Goal: Communication & Community: Answer question/provide support

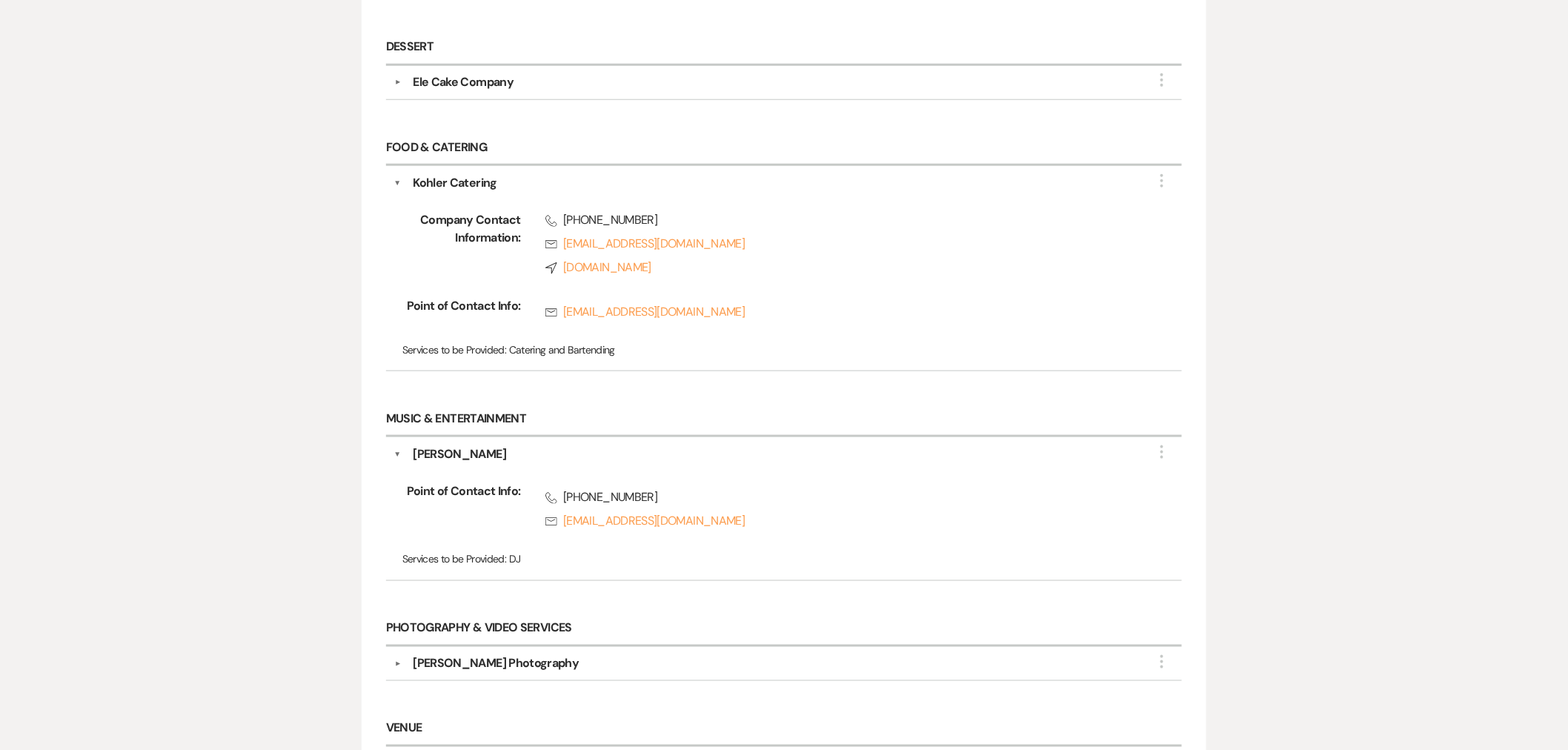
scroll to position [658, 0]
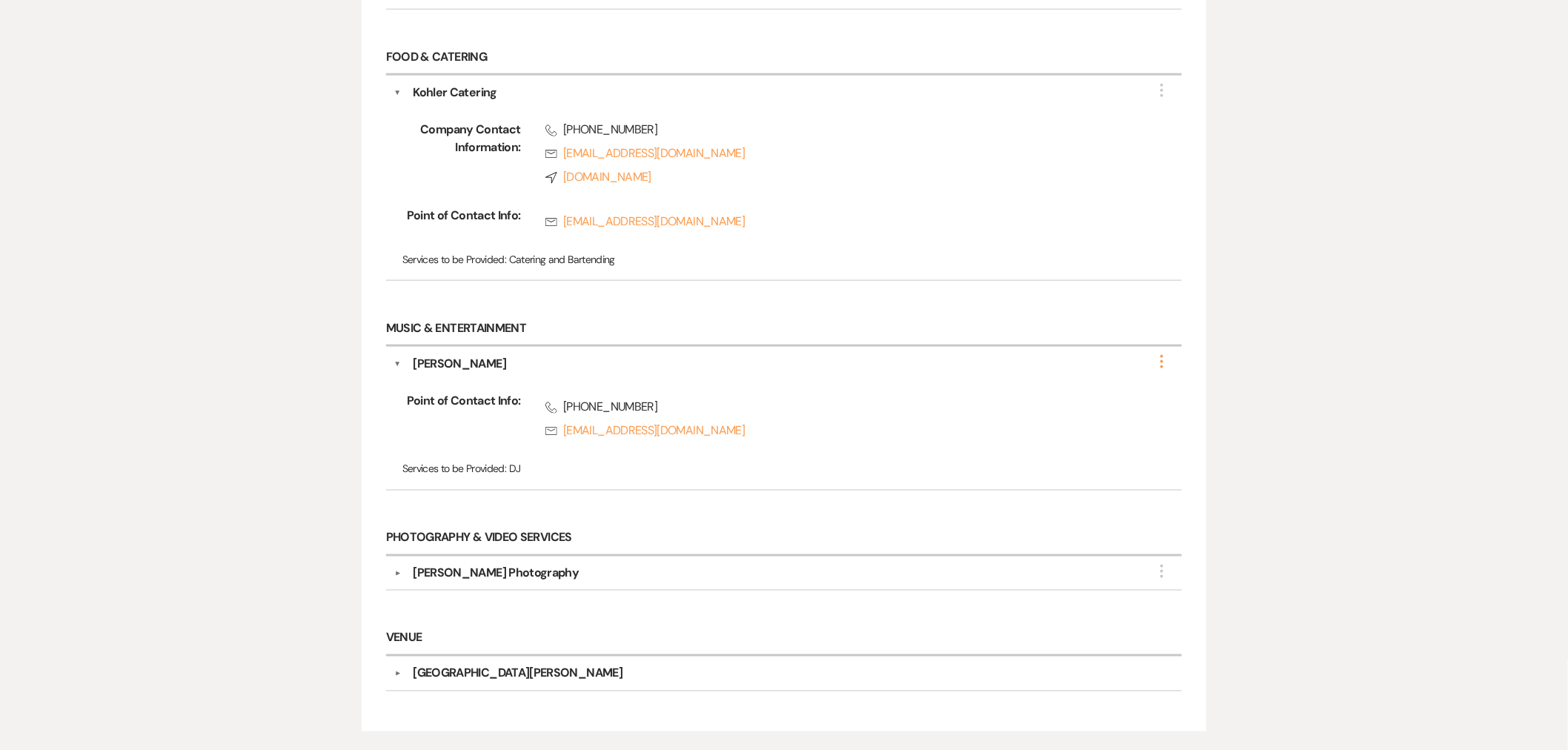
click at [1167, 362] on icon "More" at bounding box center [1162, 362] width 18 height 18
click at [1132, 371] on button "Edit" at bounding box center [1077, 371] width 167 height 23
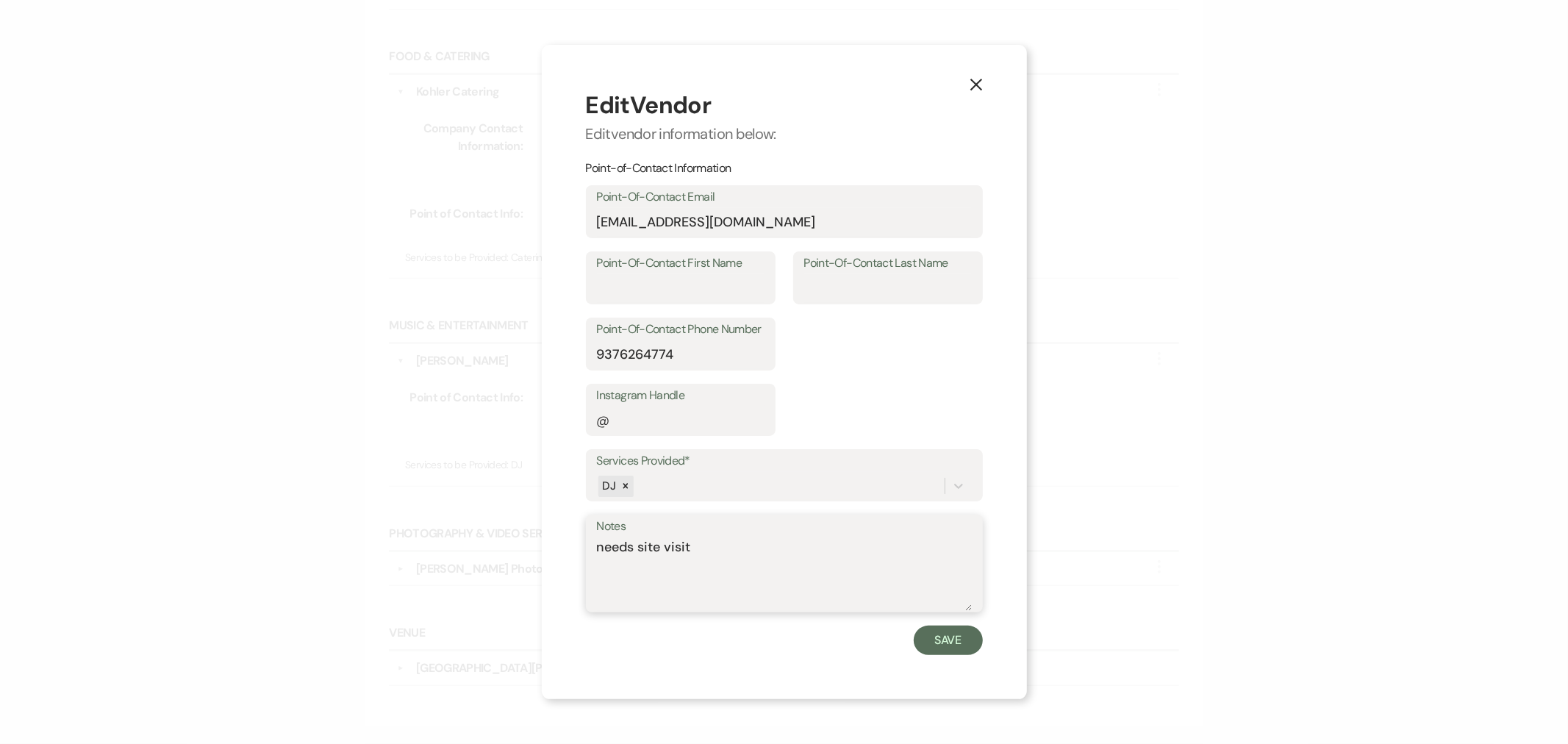
click at [715, 564] on textarea "needs site visit" at bounding box center [784, 574] width 375 height 73
type textarea "needs site visit, reached out on 9/23"
click at [939, 642] on button "Save" at bounding box center [948, 640] width 69 height 30
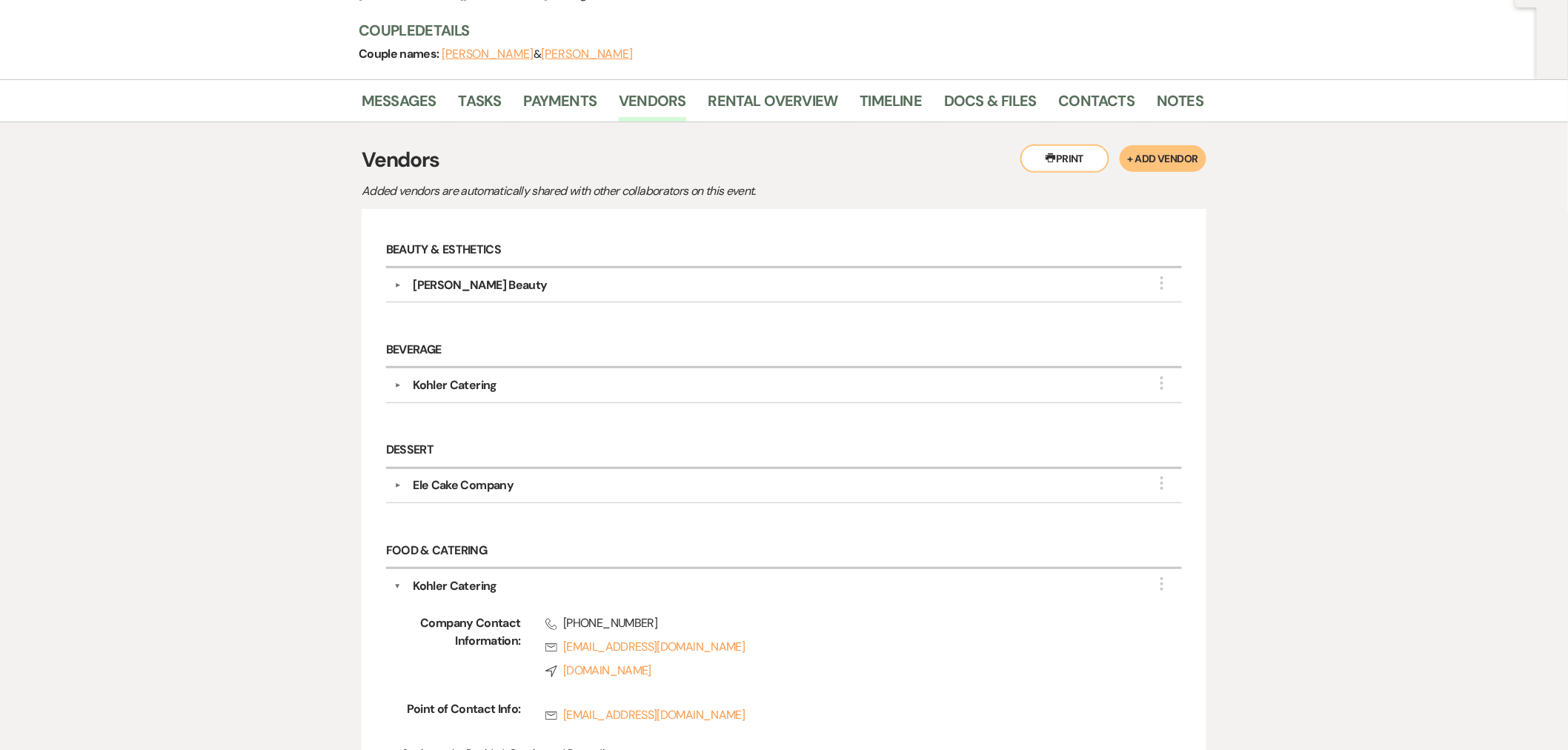
scroll to position [0, 0]
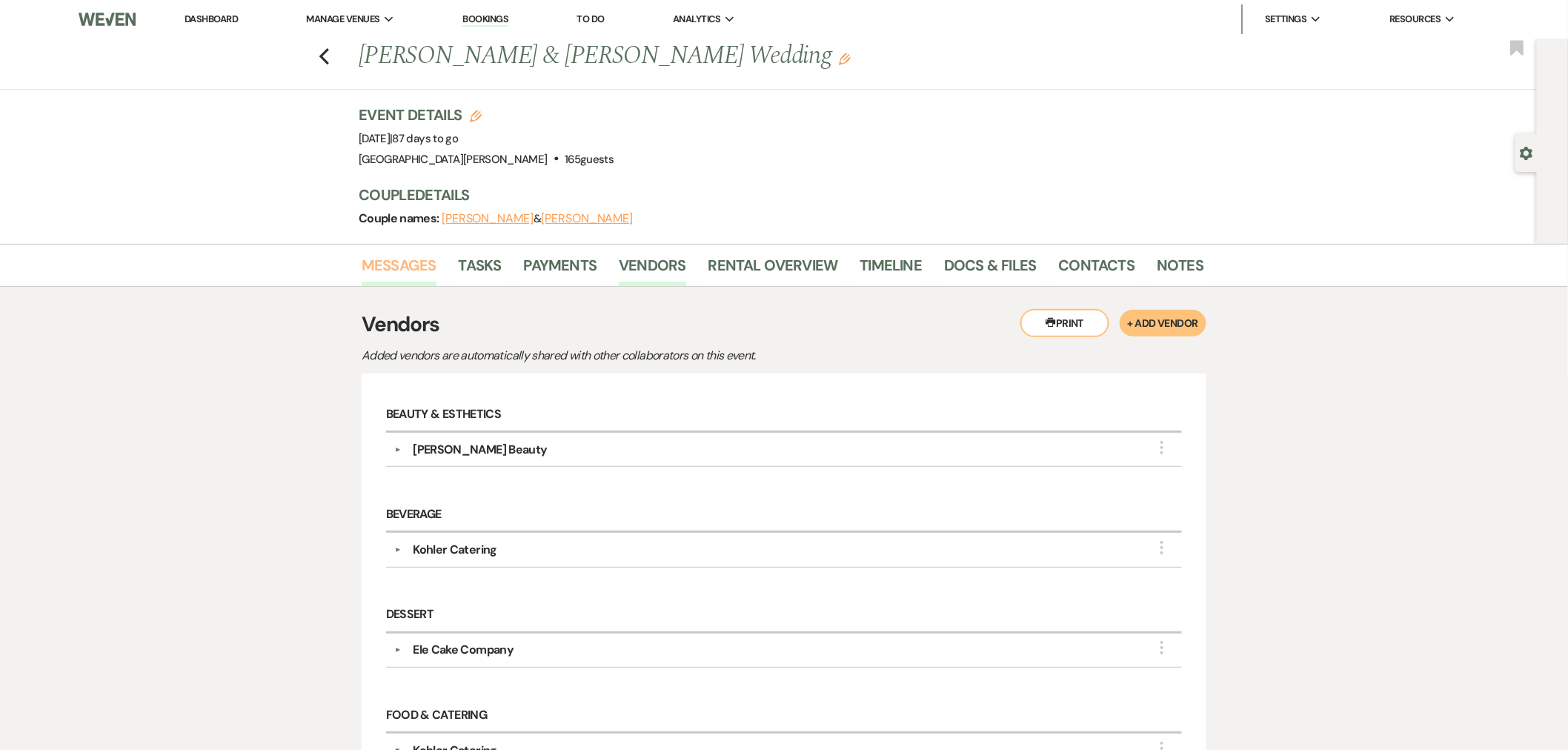
click at [410, 270] on link "Messages" at bounding box center [398, 270] width 75 height 33
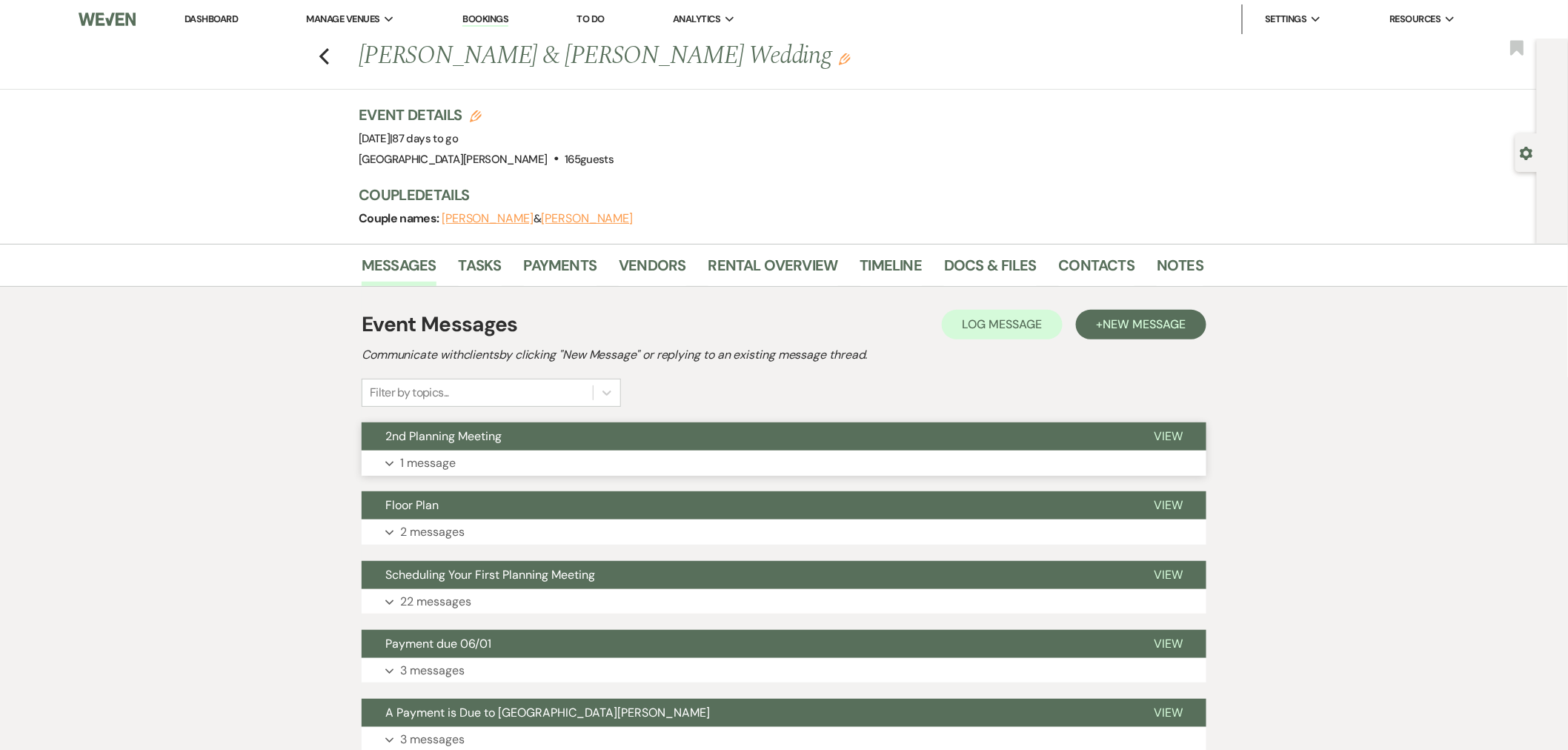
click at [1151, 451] on button "Expand 1 message" at bounding box center [784, 463] width 845 height 25
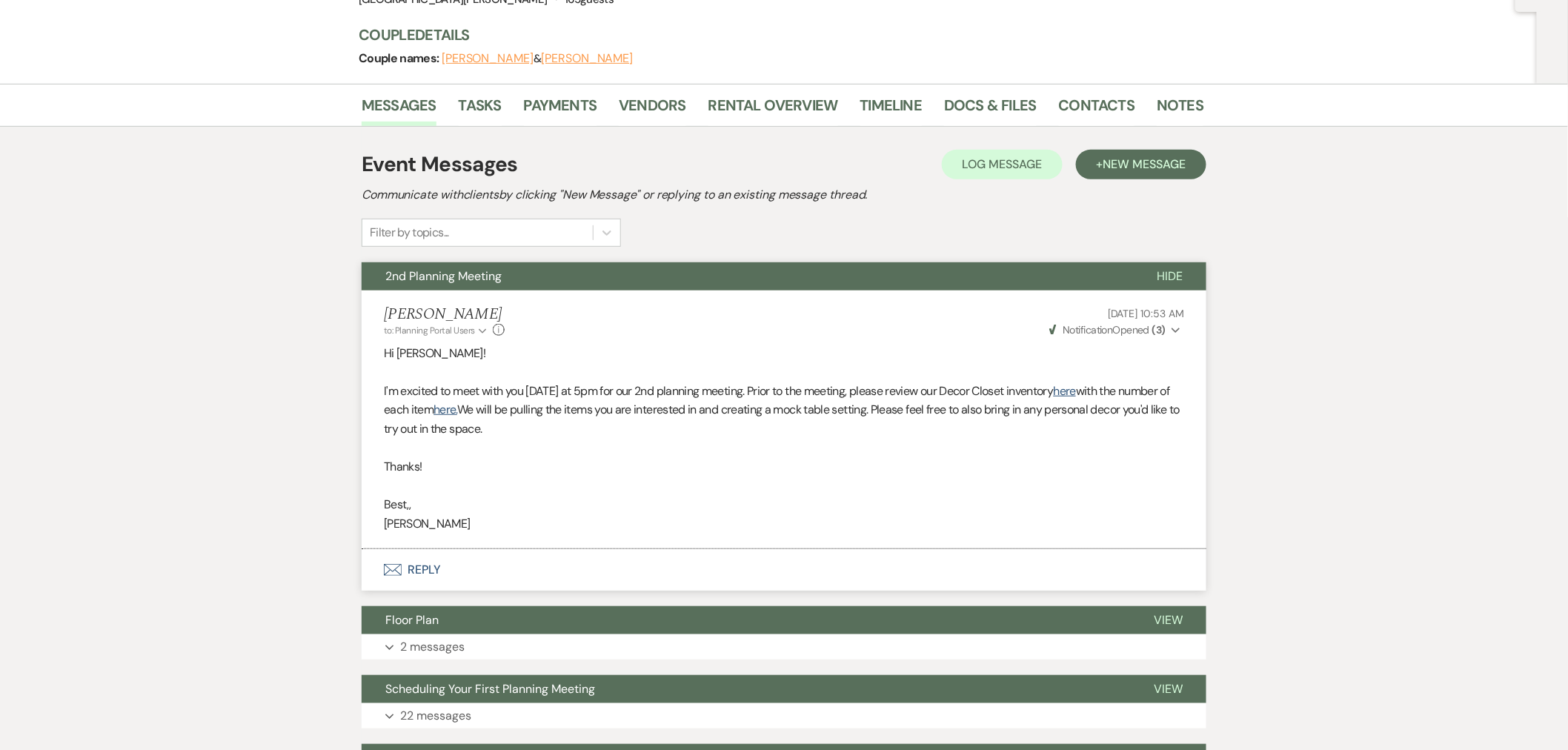
scroll to position [165, 0]
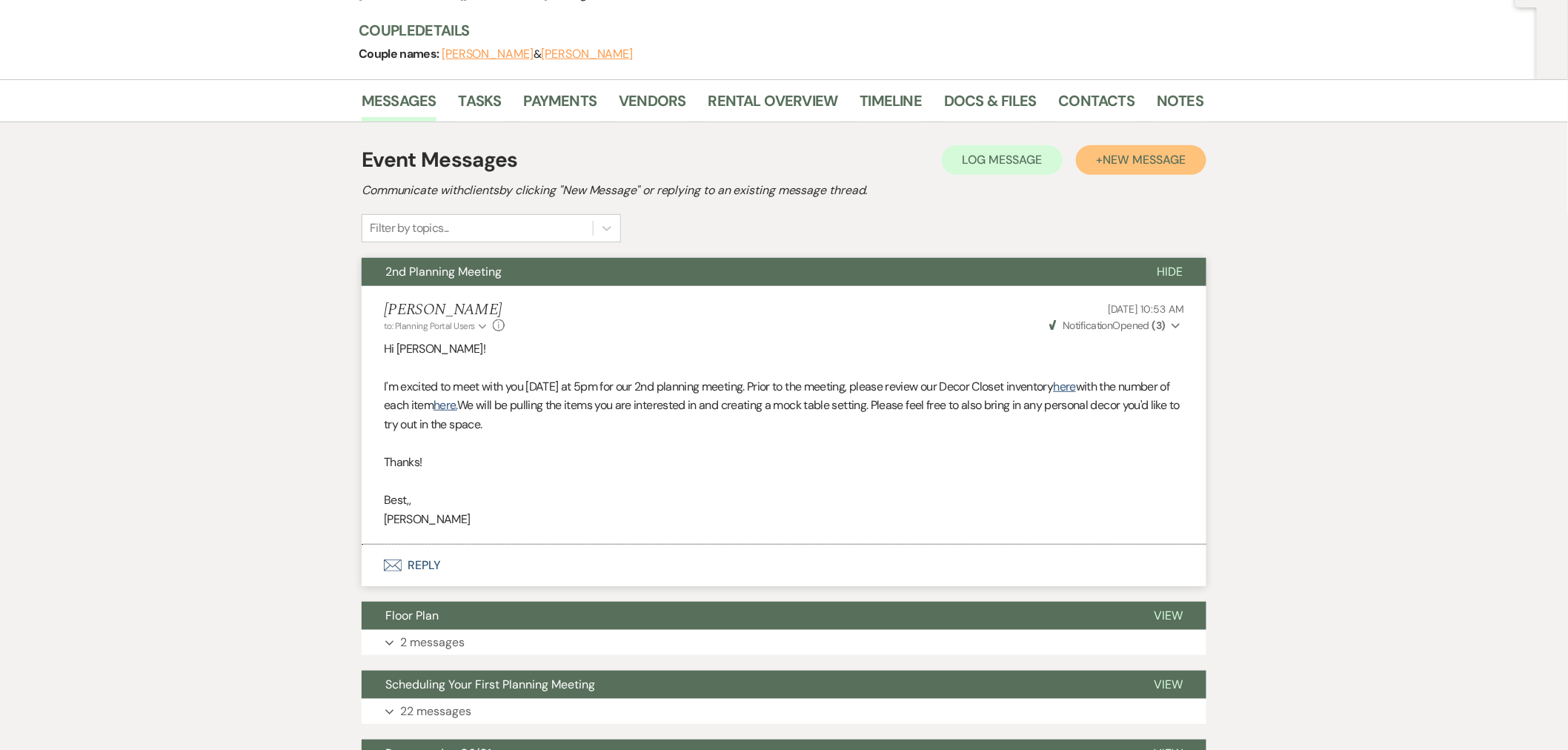
click at [1145, 171] on button "+ New Message" at bounding box center [1141, 160] width 131 height 30
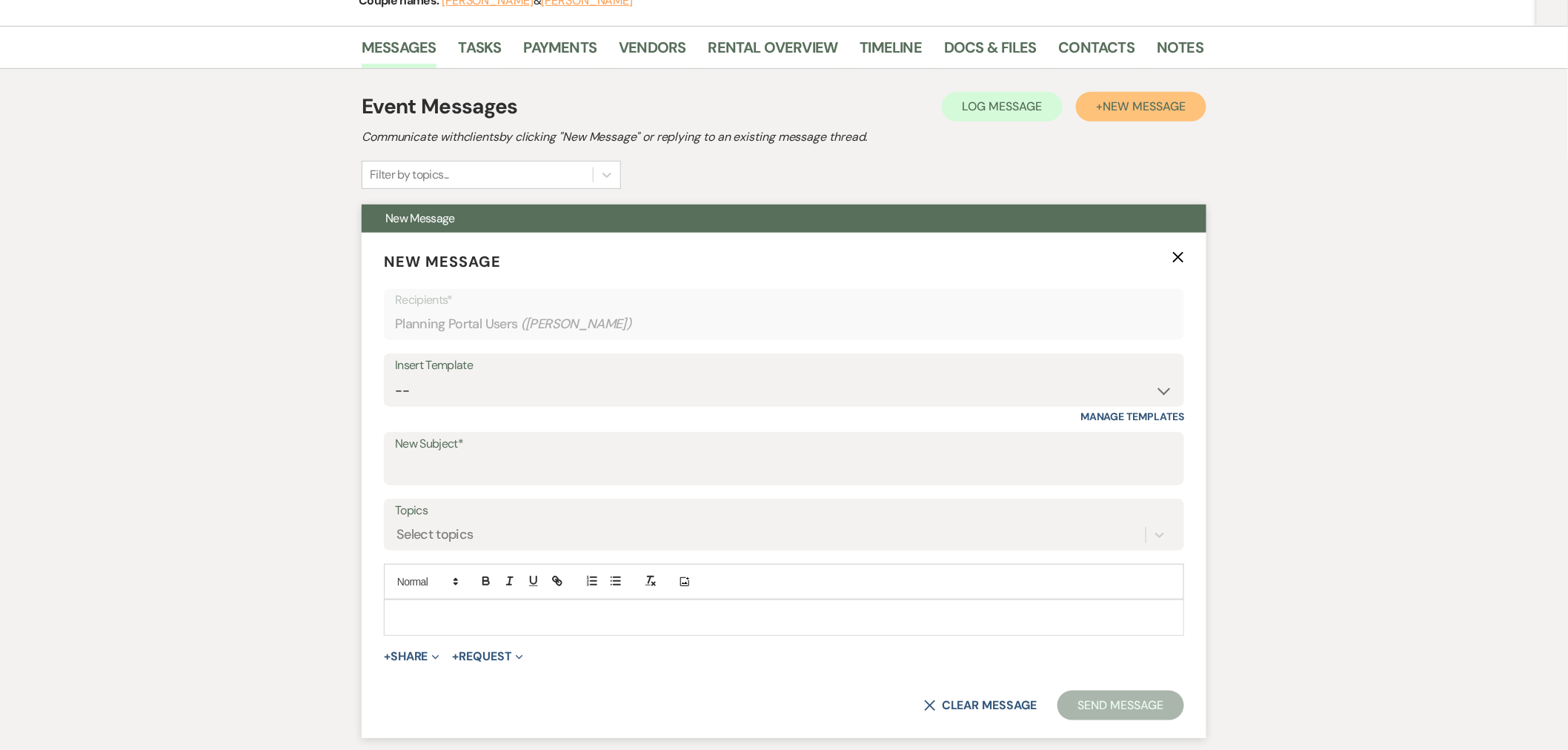
scroll to position [247, 0]
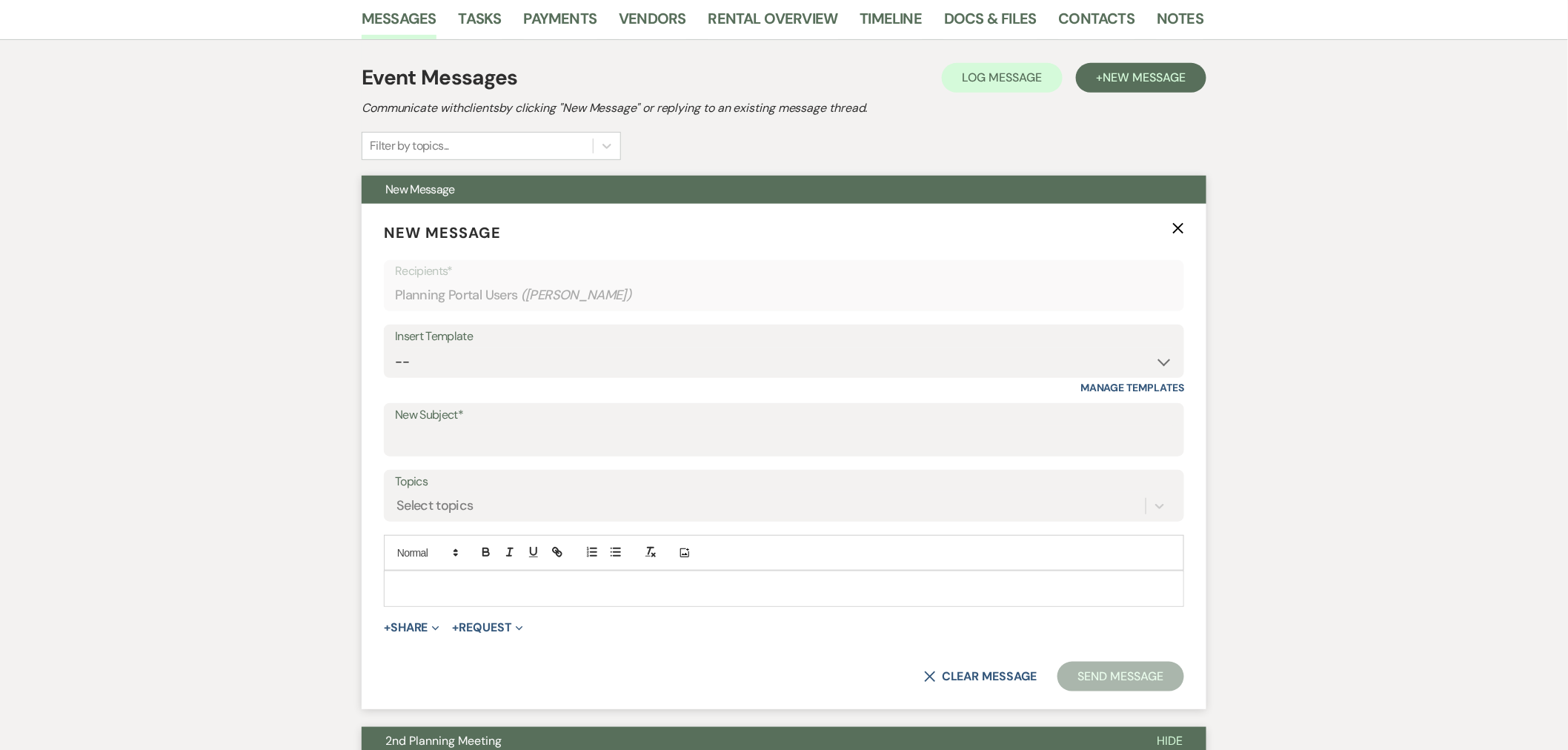
click at [778, 592] on p at bounding box center [784, 588] width 777 height 16
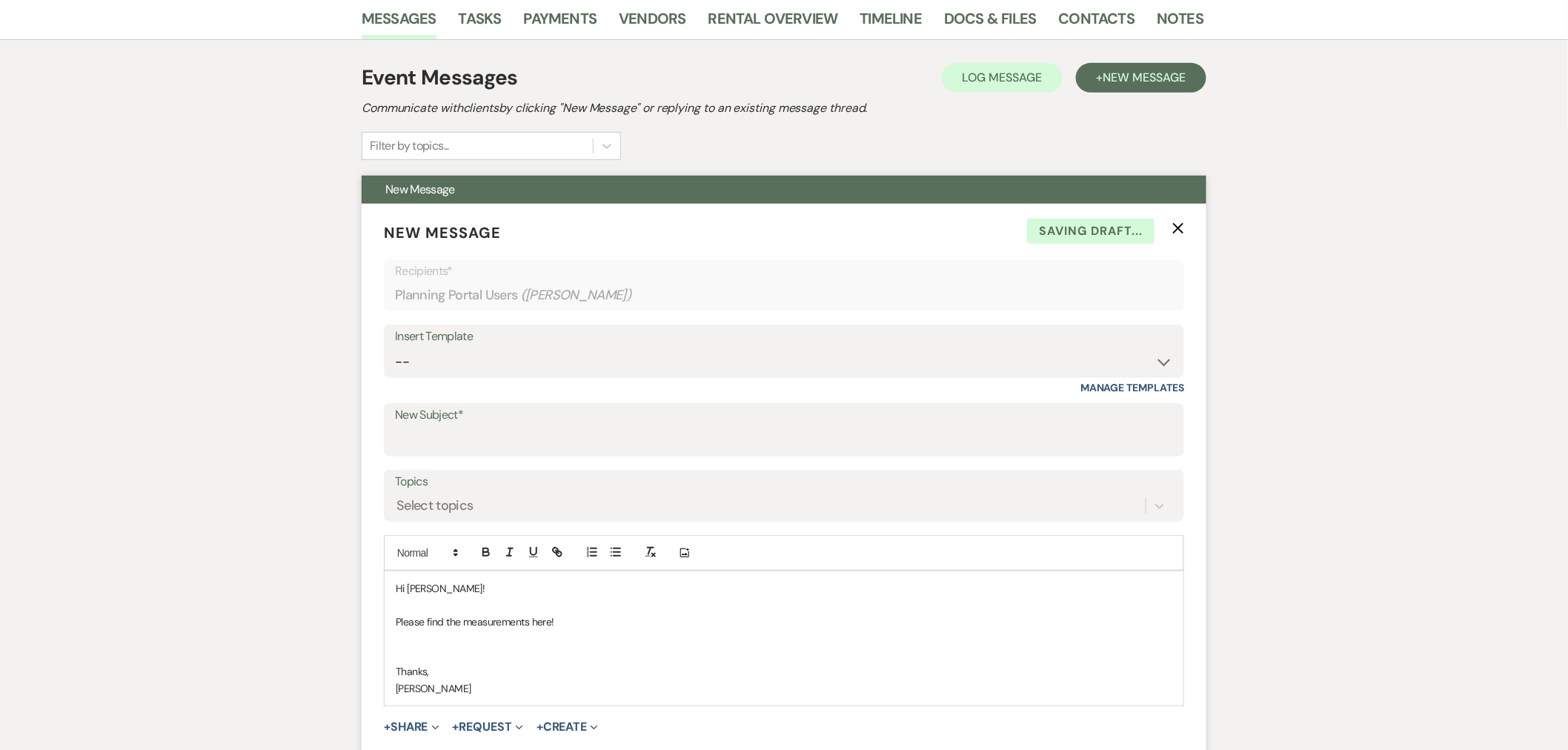
click at [463, 649] on p at bounding box center [784, 655] width 777 height 16
drag, startPoint x: 550, startPoint y: 620, endPoint x: 532, endPoint y: 623, distance: 18.2
click at [532, 623] on p "Please find the measurements here!" at bounding box center [784, 622] width 777 height 16
click at [561, 554] on icon "button" at bounding box center [559, 554] width 5 height 5
paste input "ttps://[DOMAIN_NAME][URL]"
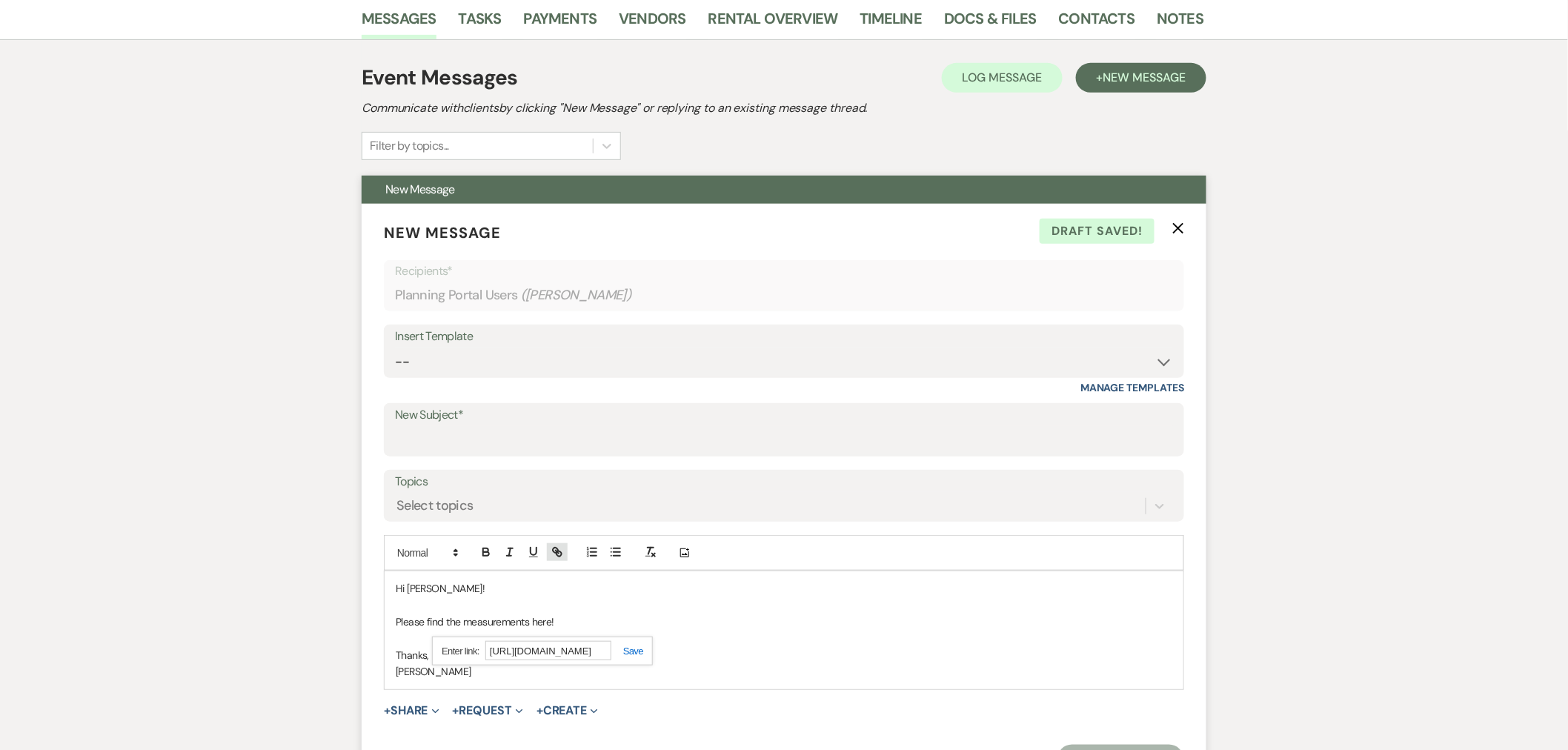
scroll to position [0, 538]
type input "[URL][DOMAIN_NAME]"
click at [628, 655] on link at bounding box center [627, 651] width 32 height 11
click at [609, 618] on p "Please find the measurements here !" at bounding box center [784, 622] width 777 height 16
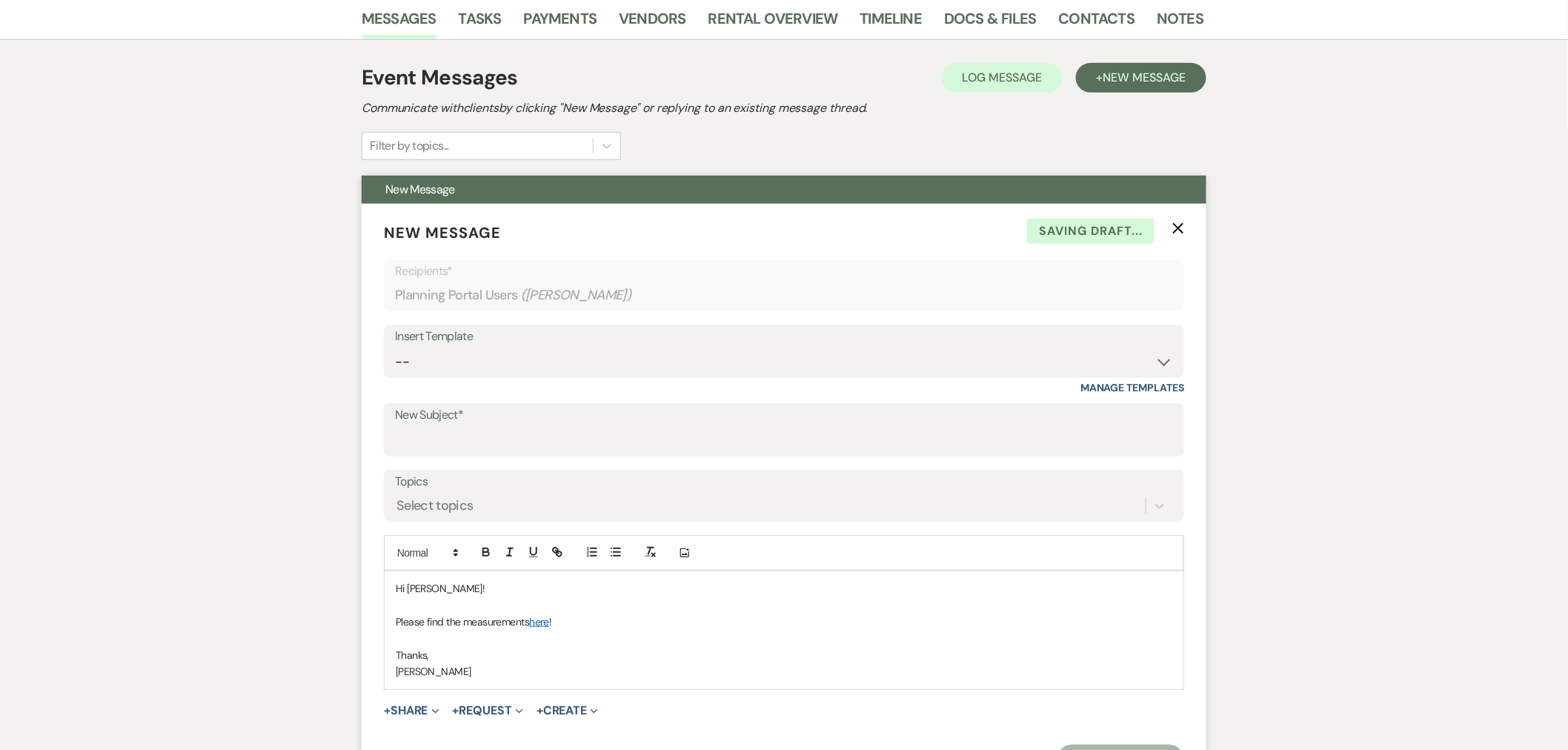
click at [544, 624] on link "here" at bounding box center [538, 622] width 20 height 14
click at [548, 645] on link "[URL][DOMAIN_NAME]" at bounding box center [501, 651] width 94 height 19
click at [486, 436] on input "New Subject*" at bounding box center [784, 441] width 778 height 29
click at [445, 442] on input "Meaurement for Fireplace" at bounding box center [784, 441] width 778 height 29
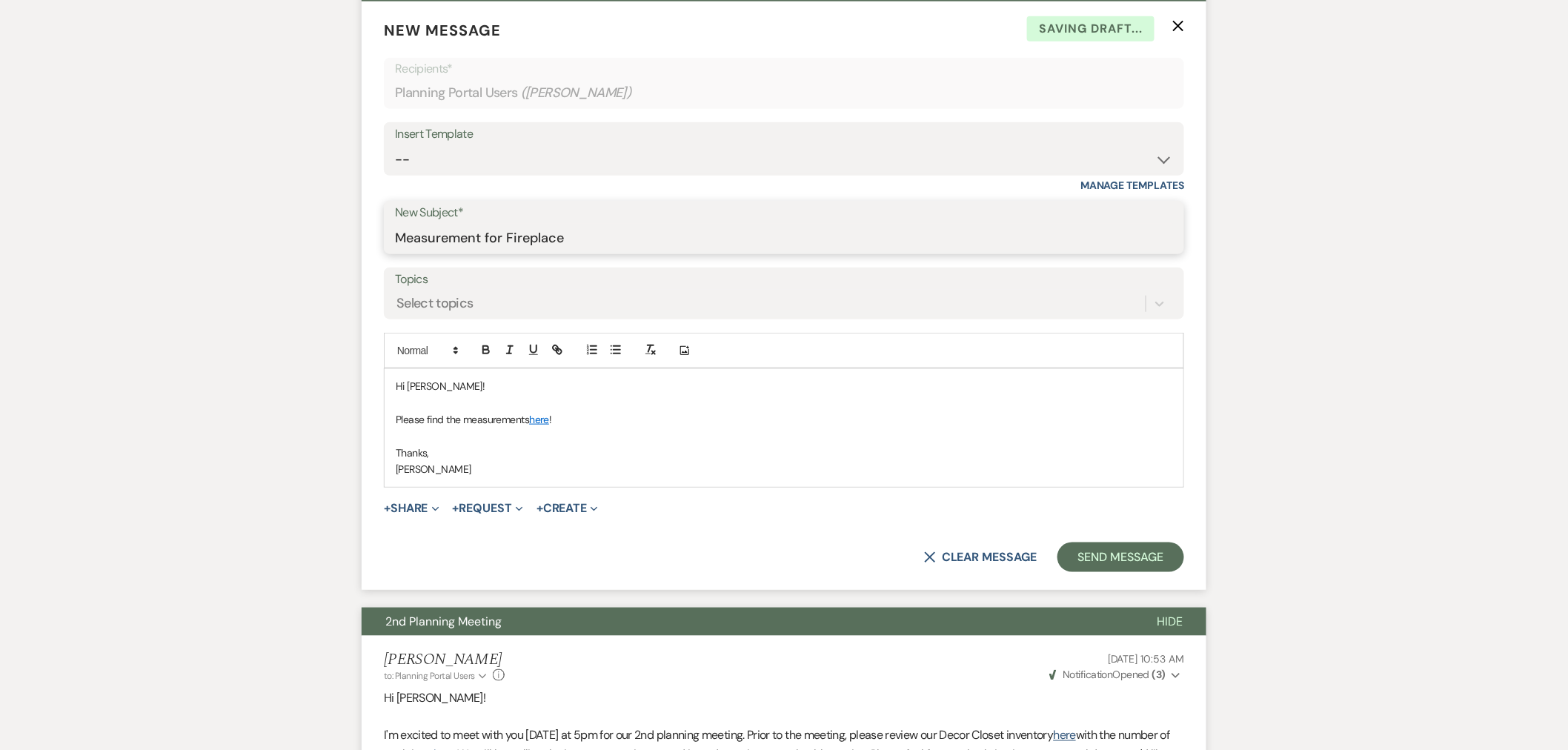
scroll to position [494, 0]
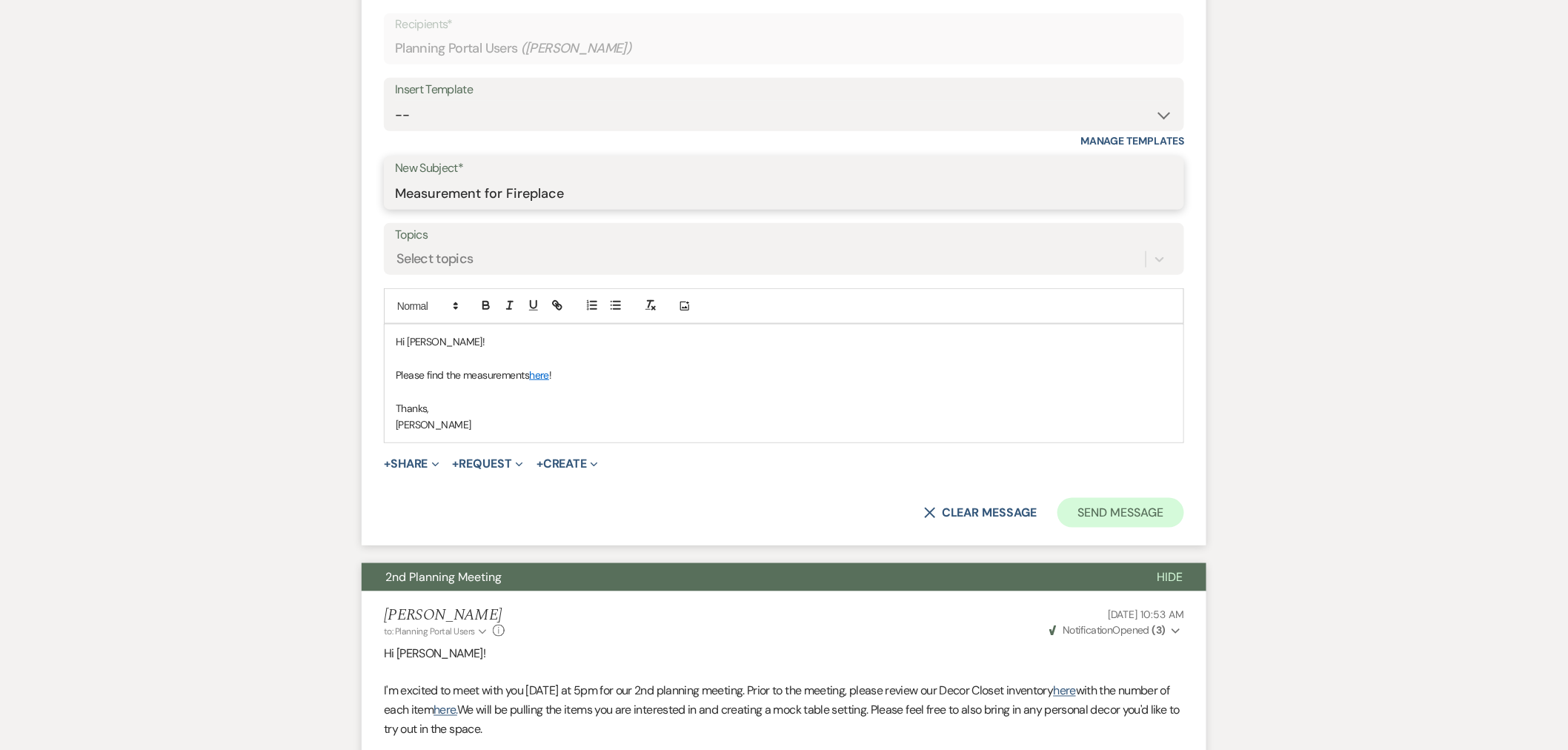
type input "Measurement for Fireplace"
click at [1128, 517] on button "Send Message" at bounding box center [1121, 513] width 127 height 30
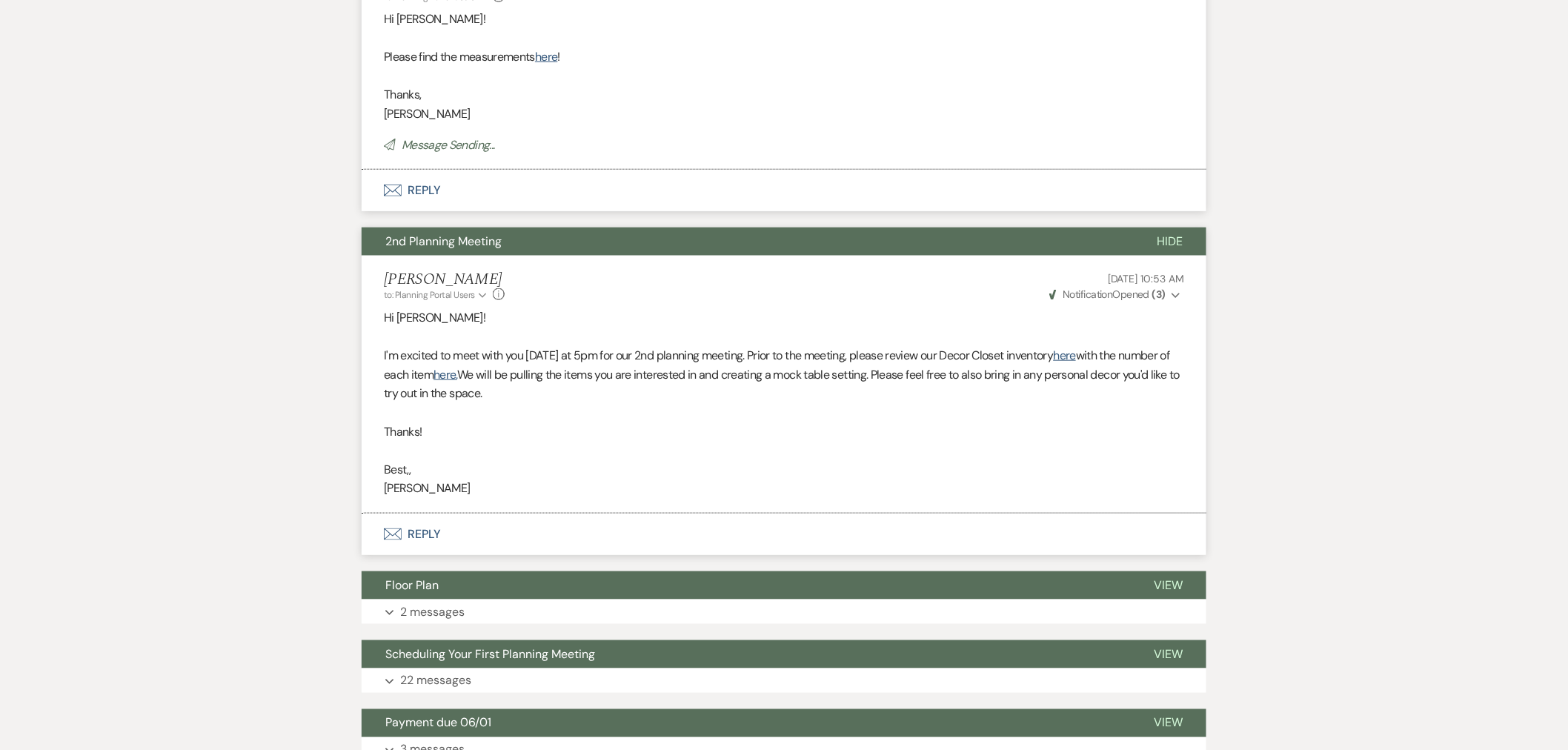
scroll to position [0, 0]
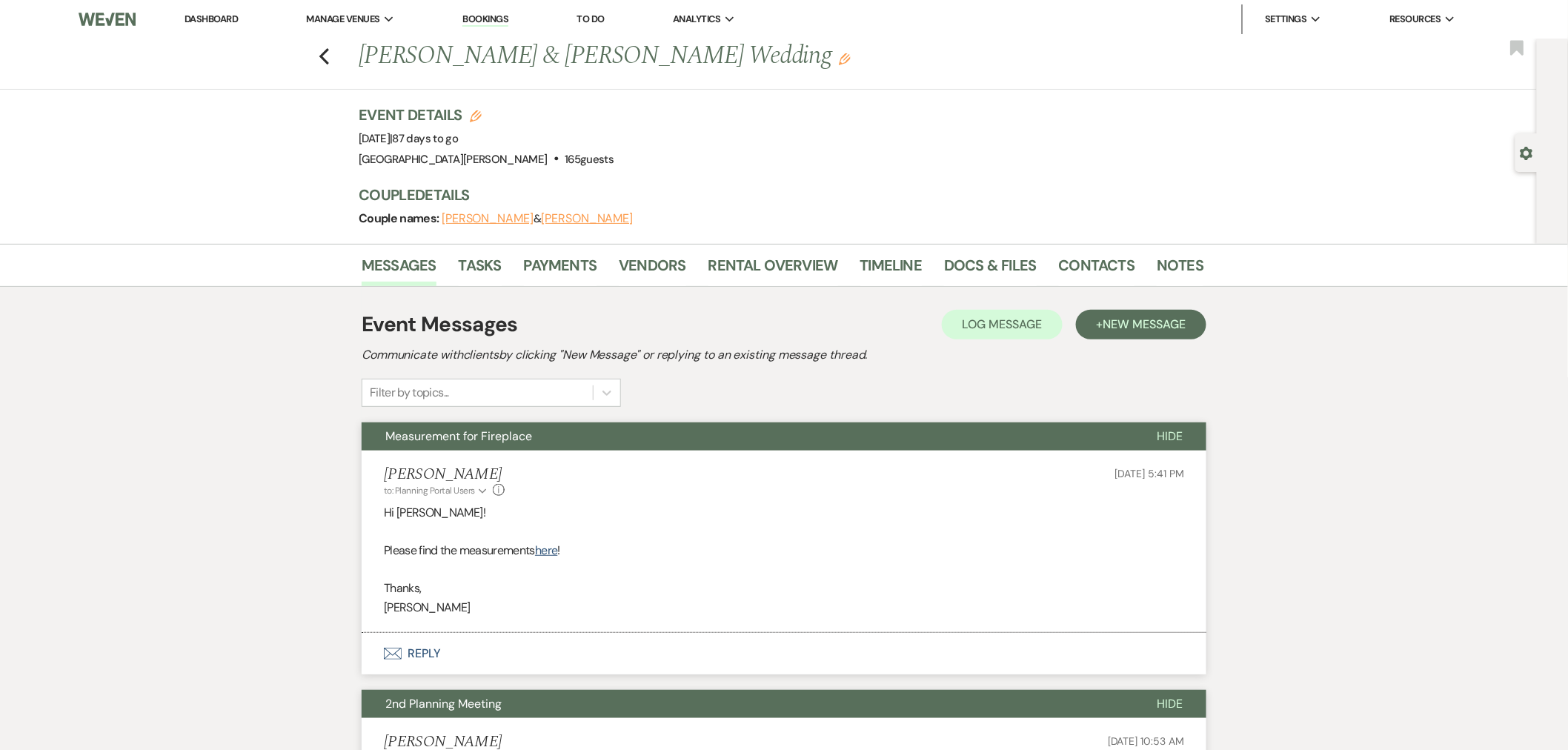
click at [202, 13] on link "Dashboard" at bounding box center [211, 19] width 53 height 13
